Goal: Task Accomplishment & Management: Manage account settings

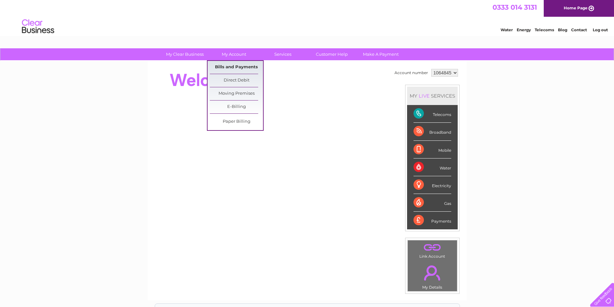
click at [242, 64] on link "Bills and Payments" at bounding box center [236, 67] width 53 height 13
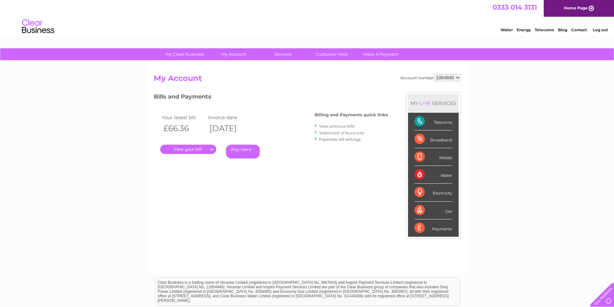
click at [192, 149] on link "." at bounding box center [188, 149] width 56 height 9
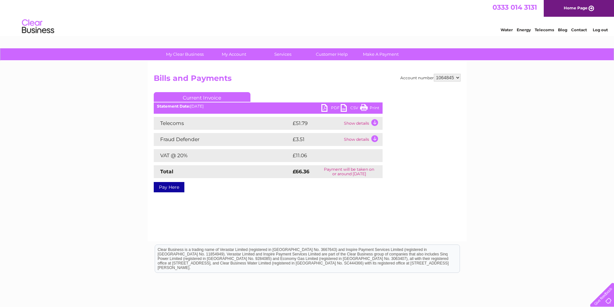
click at [335, 108] on link "PDF" at bounding box center [330, 108] width 19 height 9
click at [589, 89] on div "My Clear Business Login Details My Details My Preferences Link Account My Accou…" at bounding box center [307, 199] width 614 height 303
click at [600, 31] on link "Log out" at bounding box center [600, 29] width 15 height 5
